Goal: Task Accomplishment & Management: Complete application form

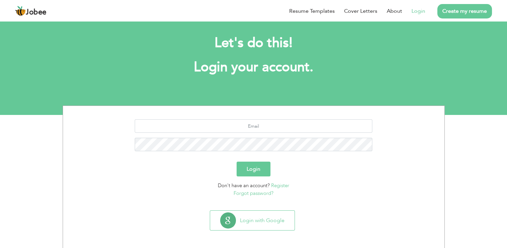
scroll to position [7, 0]
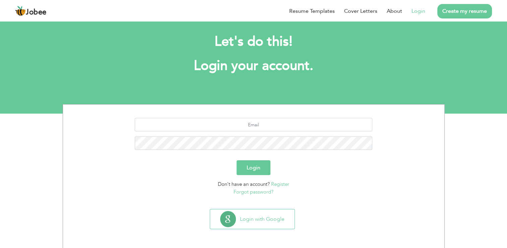
click at [451, 13] on link "Create my resume" at bounding box center [465, 11] width 55 height 14
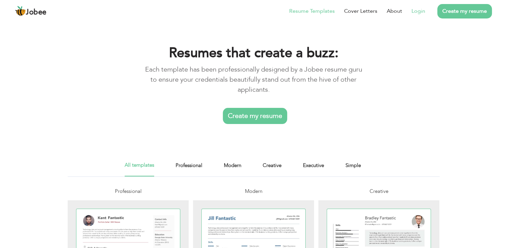
click at [413, 13] on link "Login" at bounding box center [419, 11] width 14 height 8
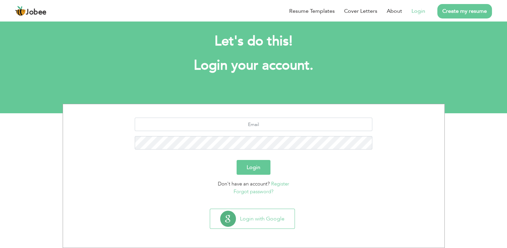
scroll to position [7, 0]
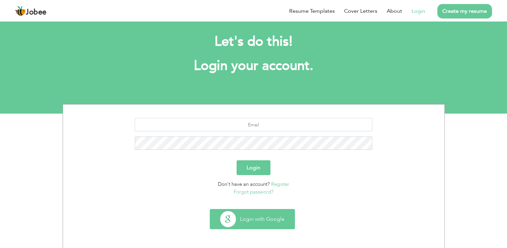
click at [280, 219] on button "Login with Google" at bounding box center [252, 218] width 85 height 19
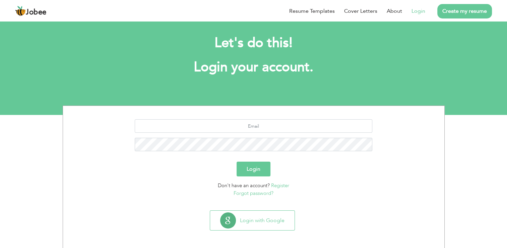
scroll to position [7, 0]
